Goal: Task Accomplishment & Management: Manage account settings

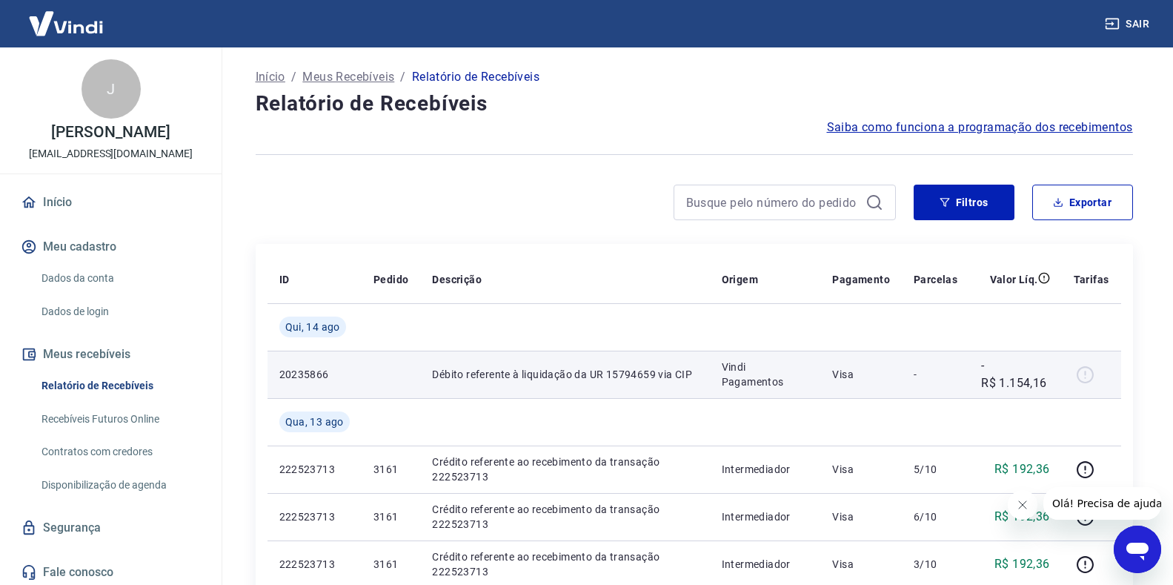
drag, startPoint x: 901, startPoint y: 383, endPoint x: 896, endPoint y: 392, distance: 10.3
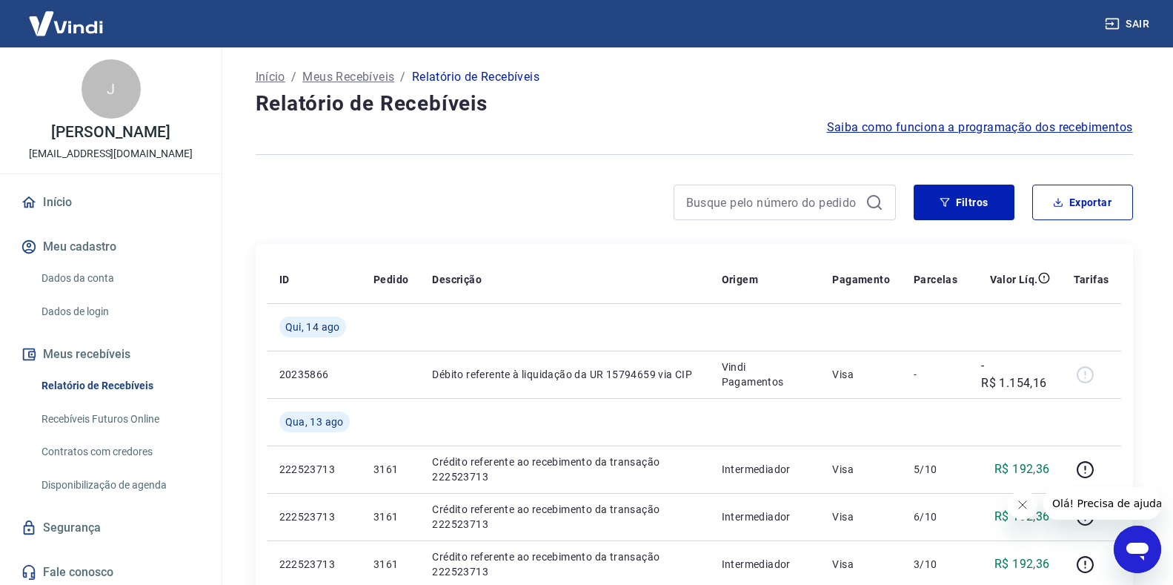
drag, startPoint x: 1904, startPoint y: 882, endPoint x: 1020, endPoint y: 503, distance: 961.7
click at [1020, 503] on icon "Fechar mensagem da empresa" at bounding box center [1023, 505] width 12 height 12
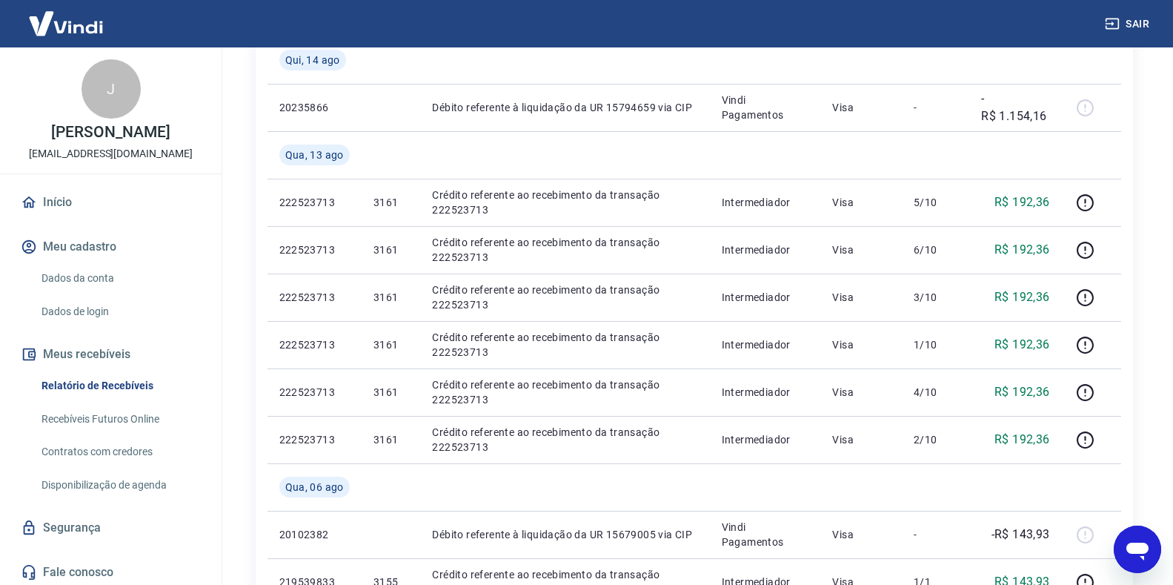
scroll to position [222, 0]
